Goal: Information Seeking & Learning: Stay updated

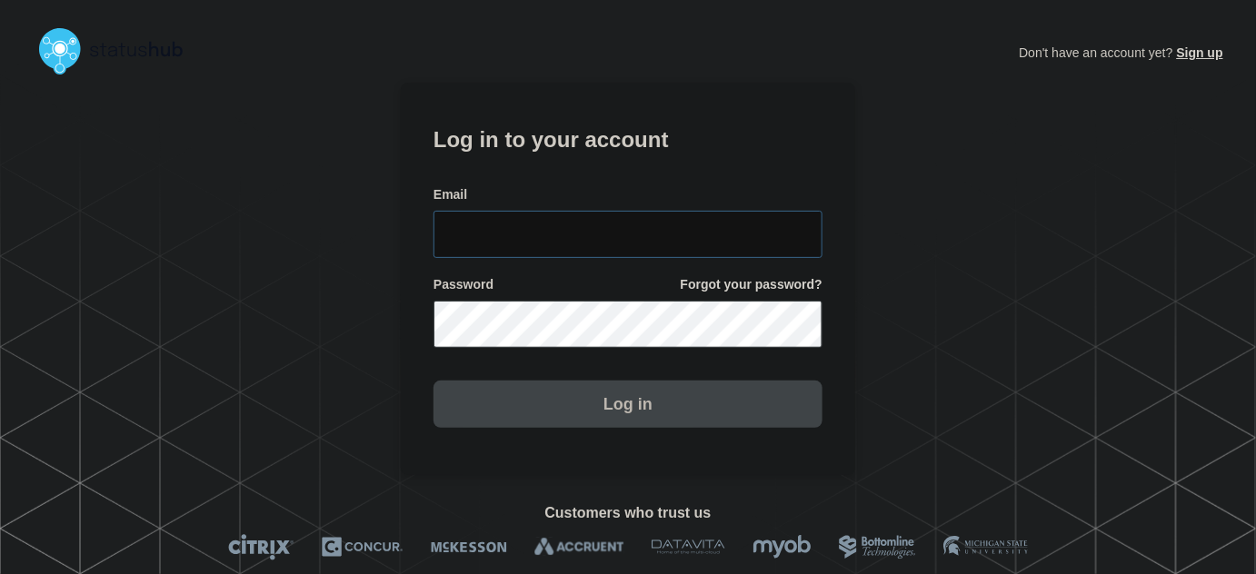
type input "[PERSON_NAME][EMAIL_ADDRESS][PERSON_NAME][DOMAIN_NAME]"
click at [679, 245] on input "[PERSON_NAME][EMAIL_ADDRESS][PERSON_NAME][DOMAIN_NAME]" at bounding box center [628, 234] width 389 height 47
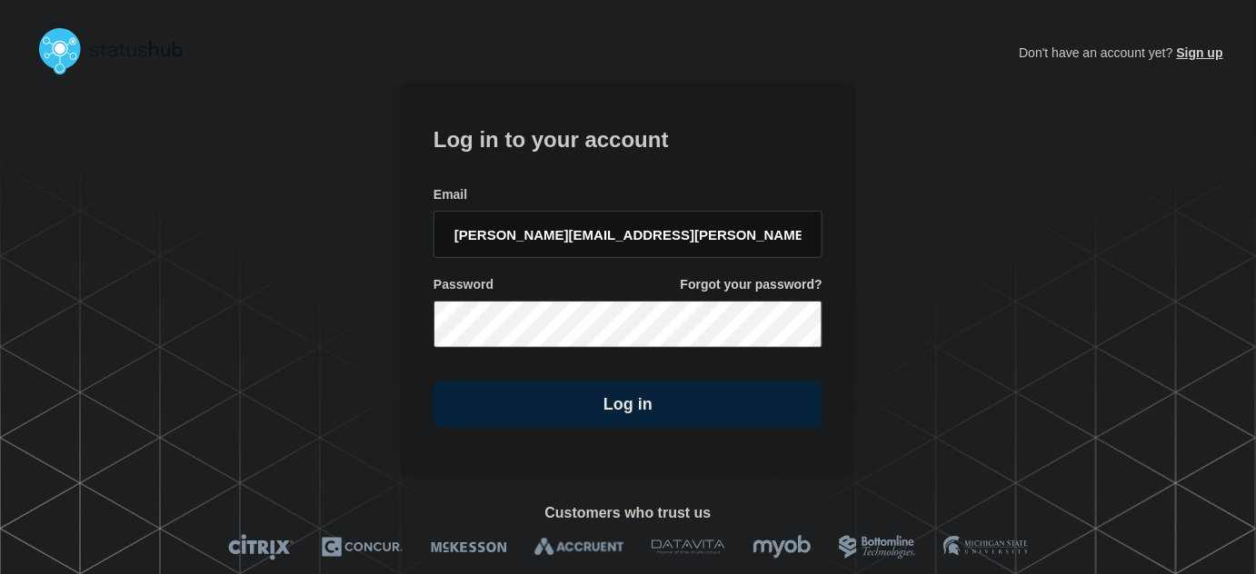
click at [644, 178] on form "Log in to your account Email [PERSON_NAME][EMAIL_ADDRESS][PERSON_NAME][DOMAIN_N…" at bounding box center [628, 274] width 389 height 307
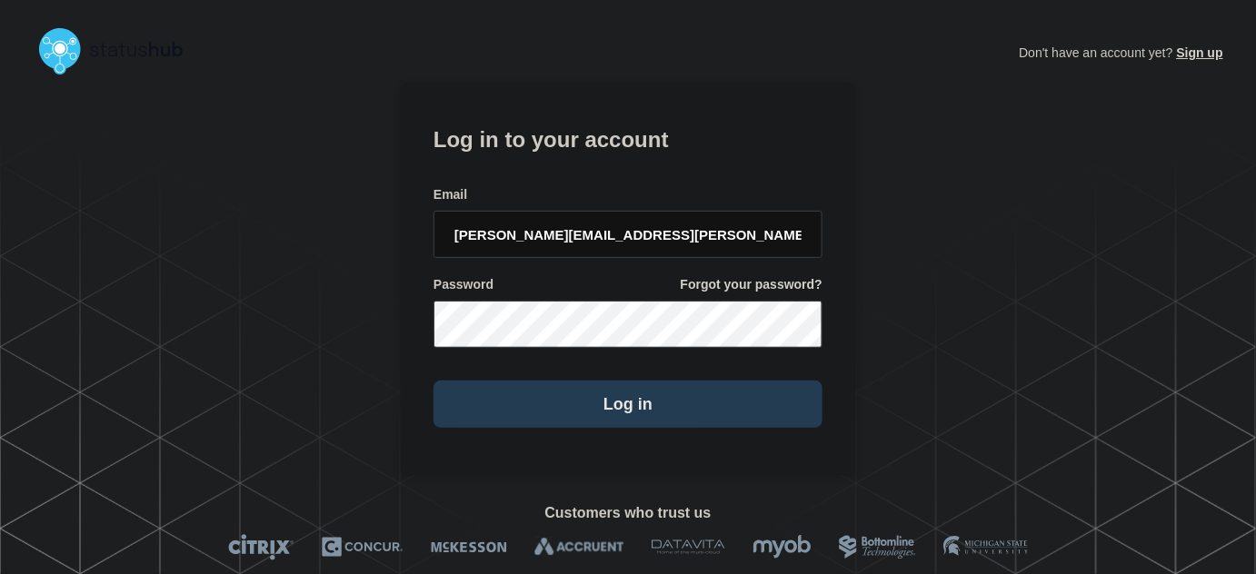
click at [624, 406] on button "Log in" at bounding box center [628, 404] width 389 height 47
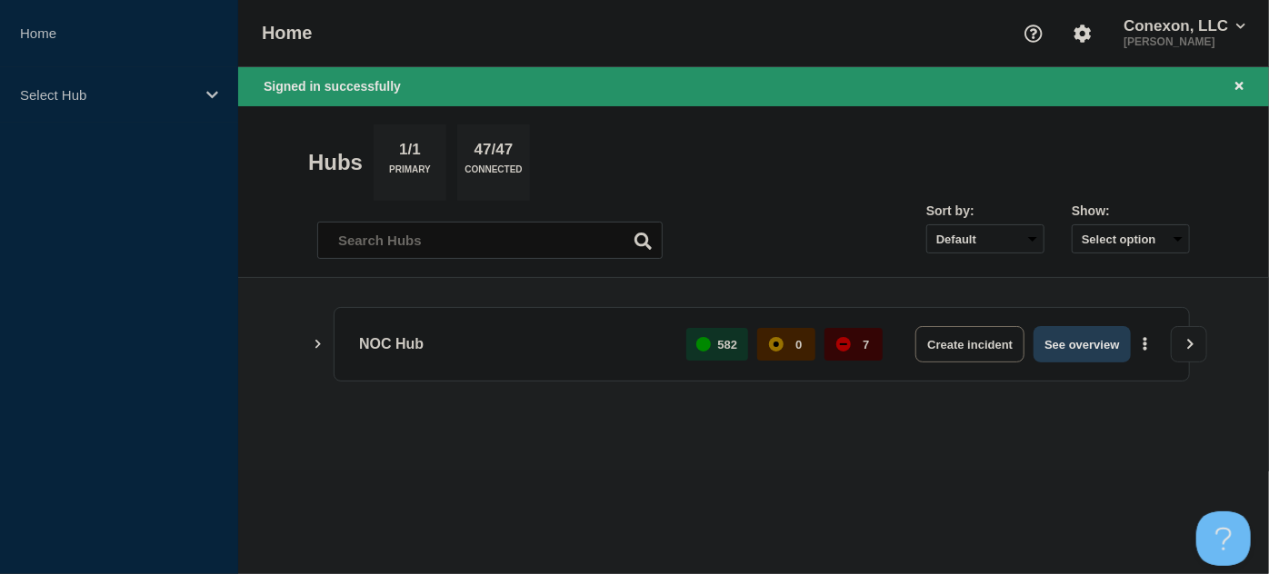
click at [1078, 346] on button "See overview" at bounding box center [1081, 344] width 96 height 36
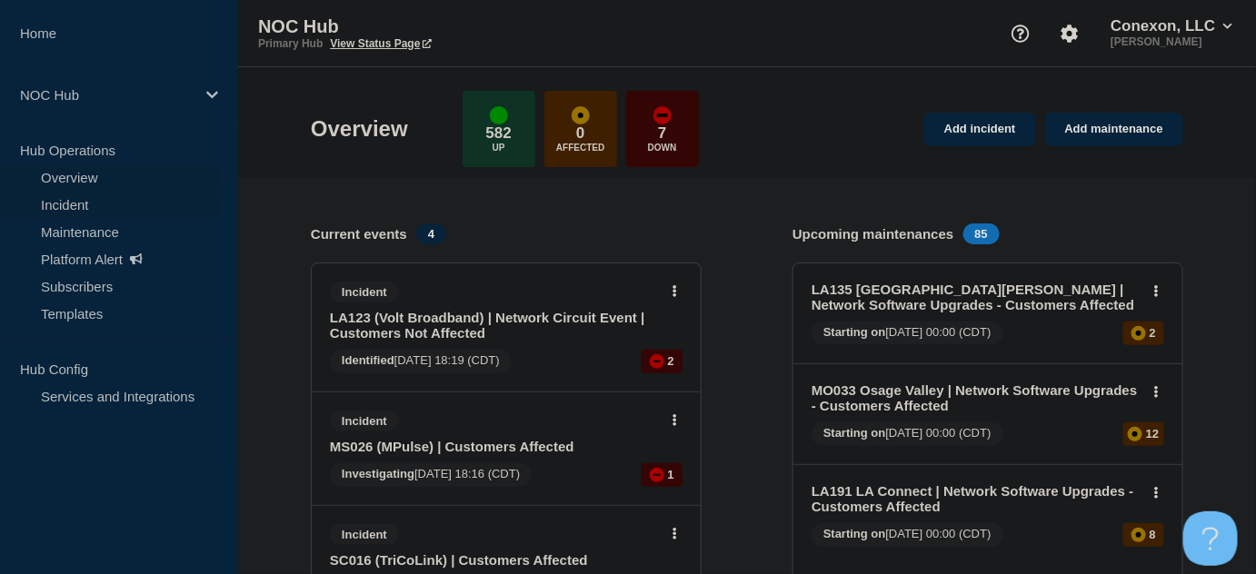
click at [80, 205] on link "Incident" at bounding box center [110, 204] width 220 height 27
